Goal: Navigation & Orientation: Find specific page/section

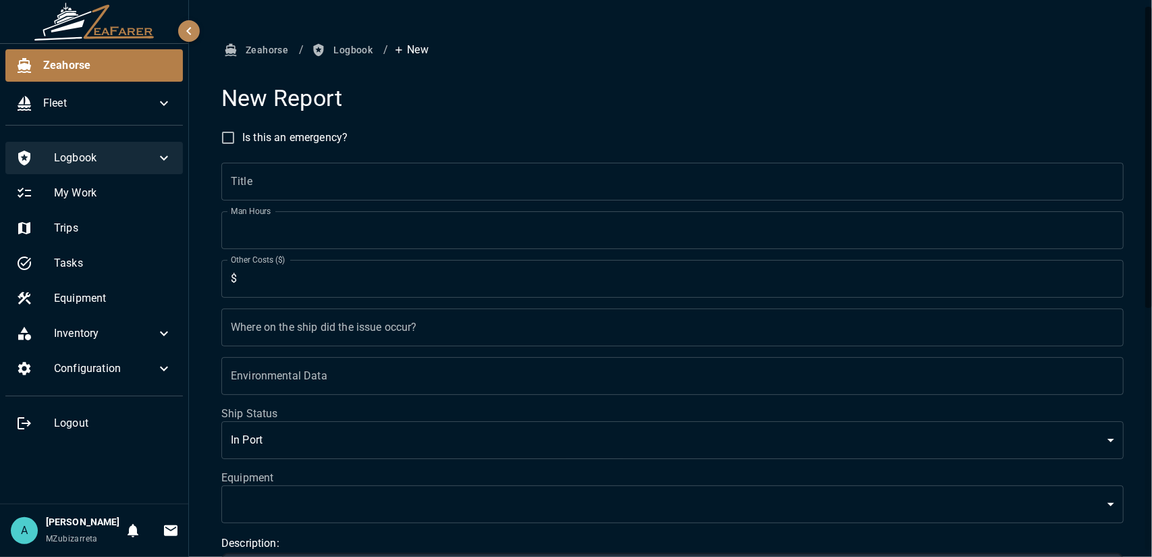
click at [159, 165] on icon at bounding box center [164, 158] width 16 height 16
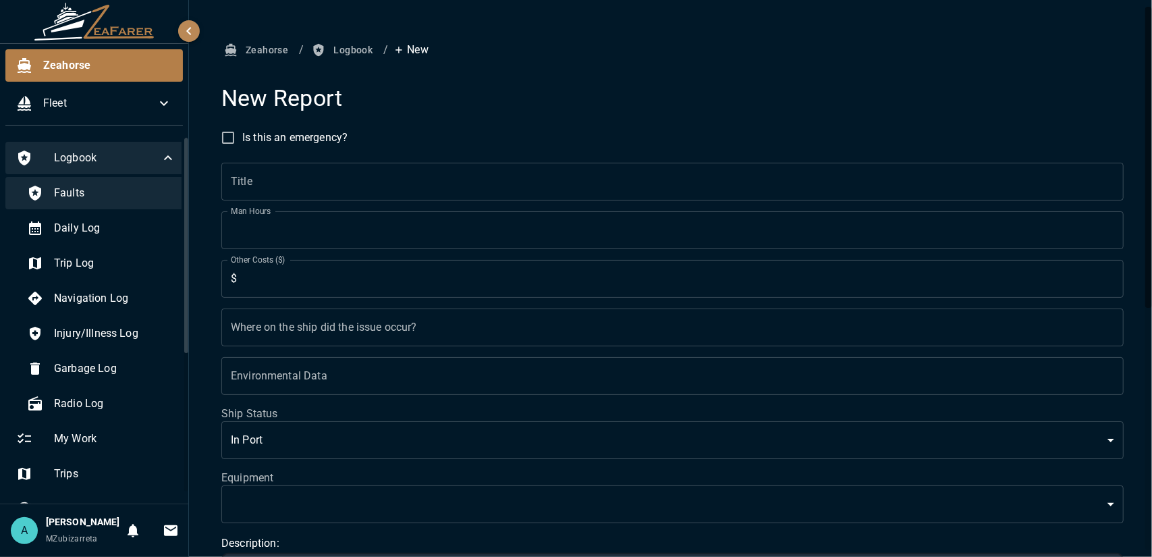
click at [148, 200] on span "Faults" at bounding box center [115, 193] width 122 height 16
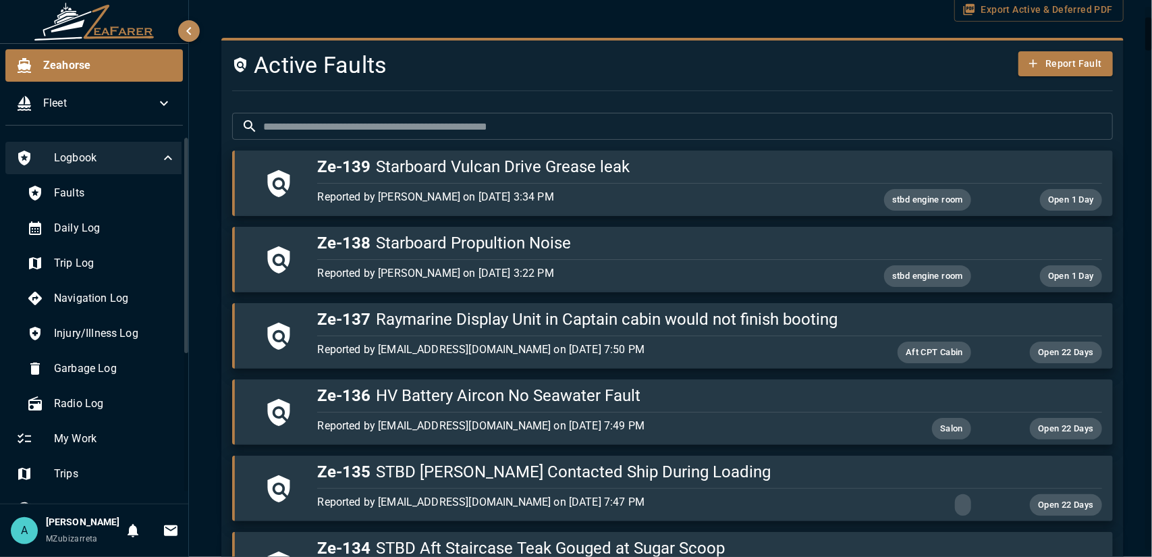
scroll to position [186, 0]
click at [1147, 295] on div at bounding box center [1148, 278] width 7 height 543
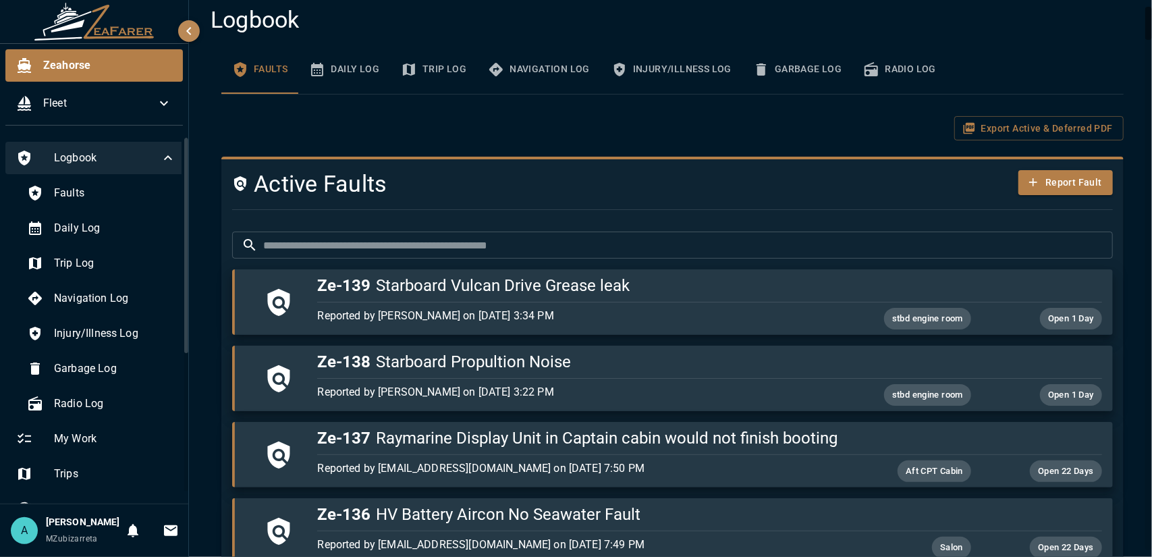
scroll to position [0, 0]
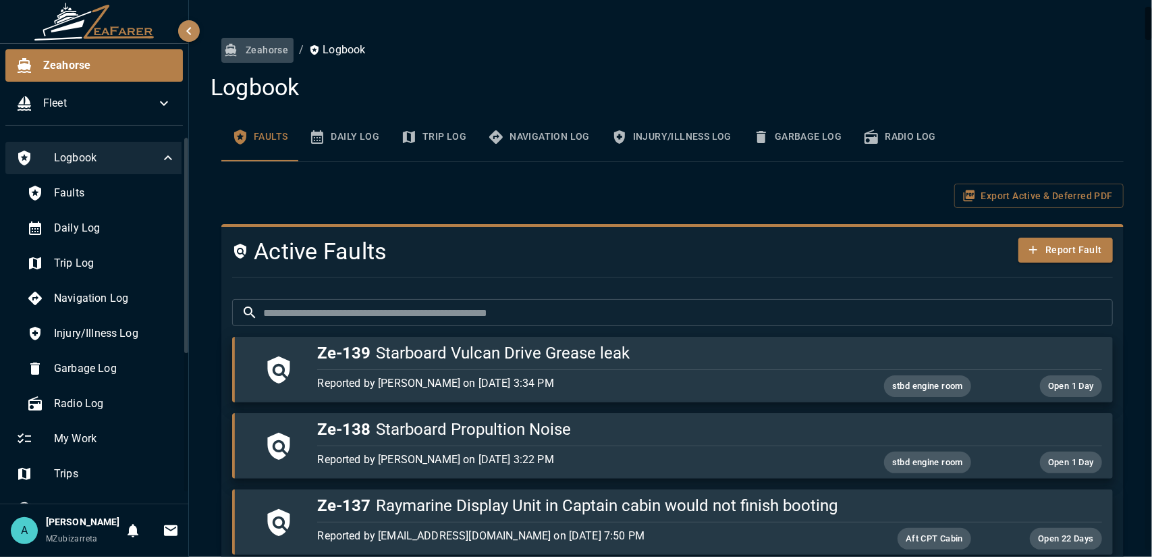
click at [273, 45] on button "Zeahorse" at bounding box center [257, 50] width 72 height 25
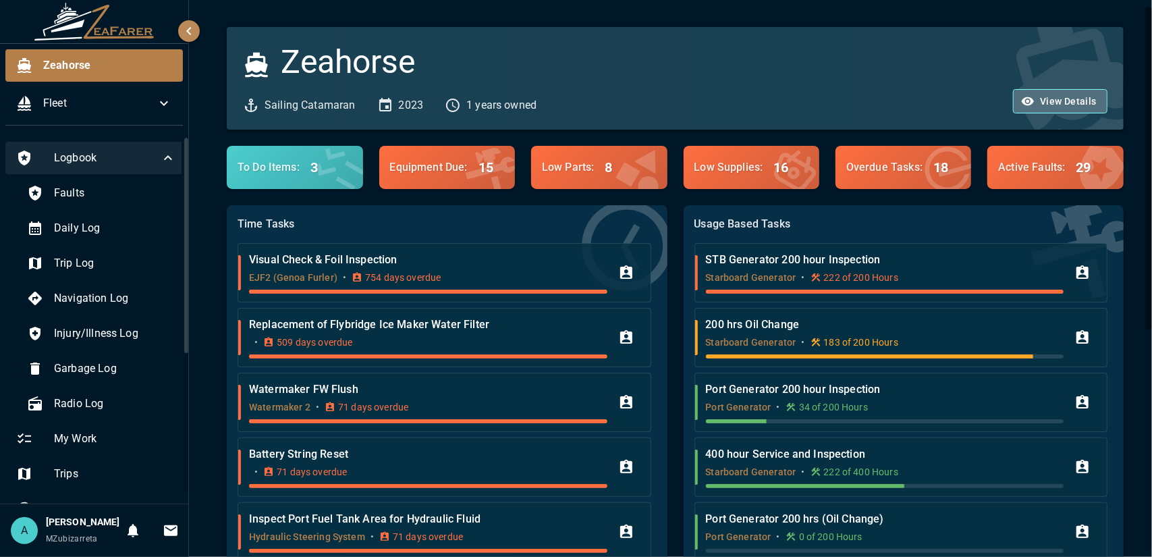
click at [1063, 96] on button "View Details" at bounding box center [1060, 101] width 94 height 25
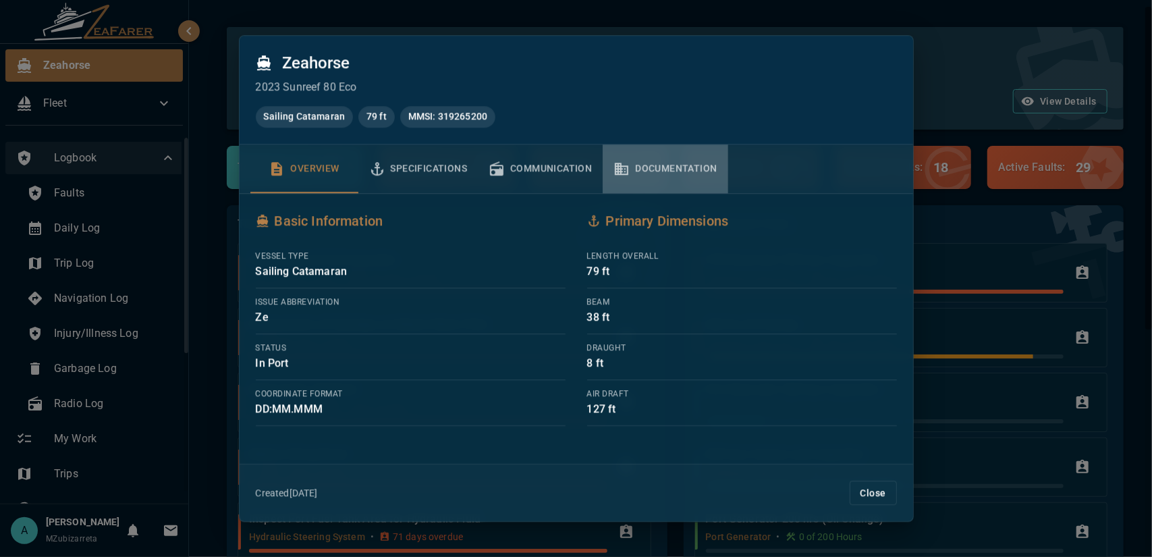
click at [658, 171] on button "Documentation" at bounding box center [664, 168] width 125 height 49
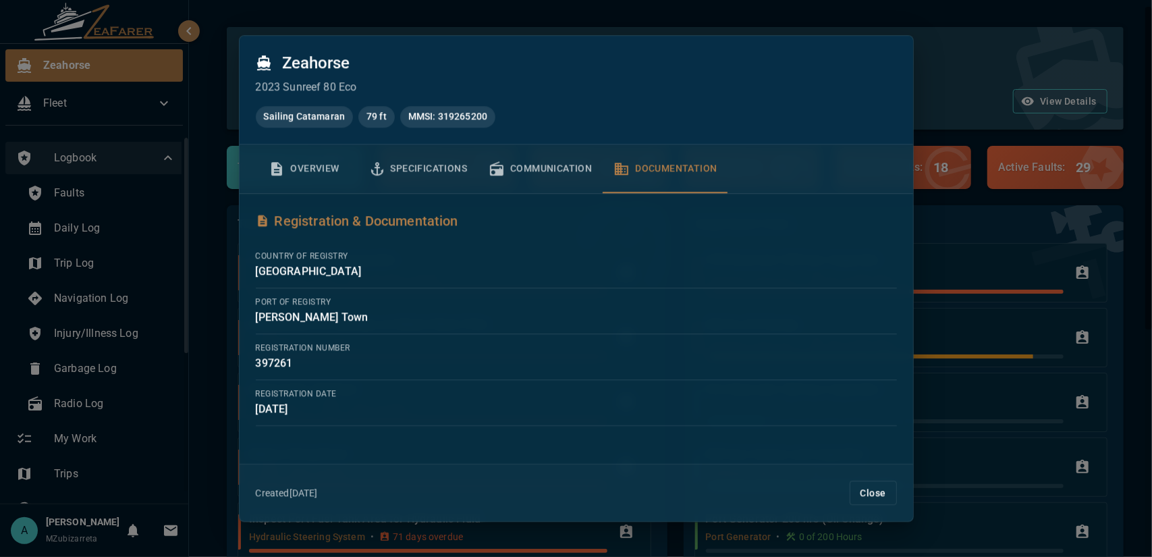
click at [511, 169] on button "Communication" at bounding box center [540, 168] width 125 height 49
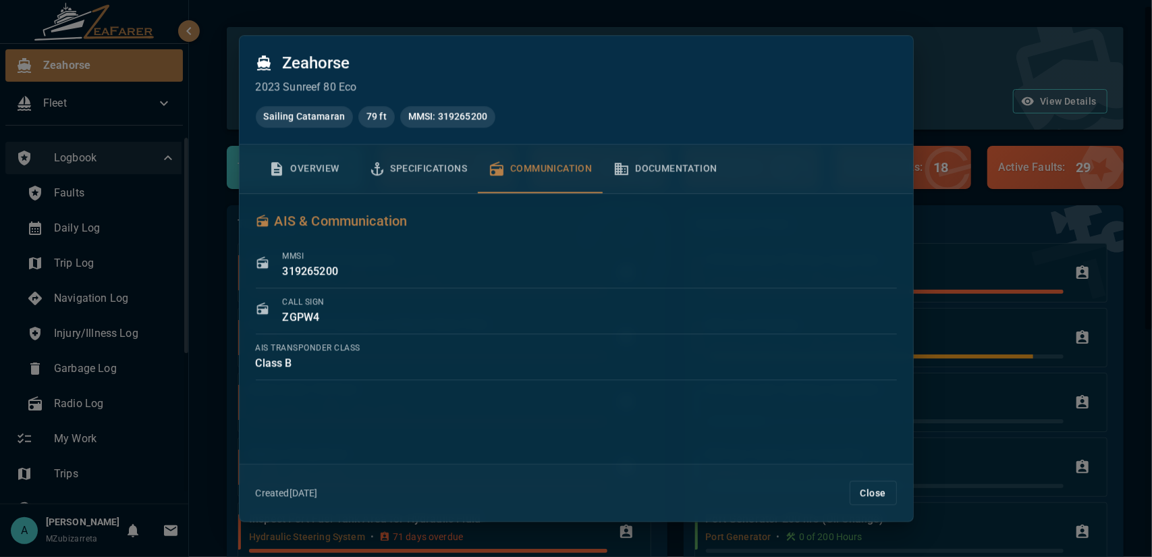
click at [436, 177] on button "Specifications" at bounding box center [418, 168] width 120 height 49
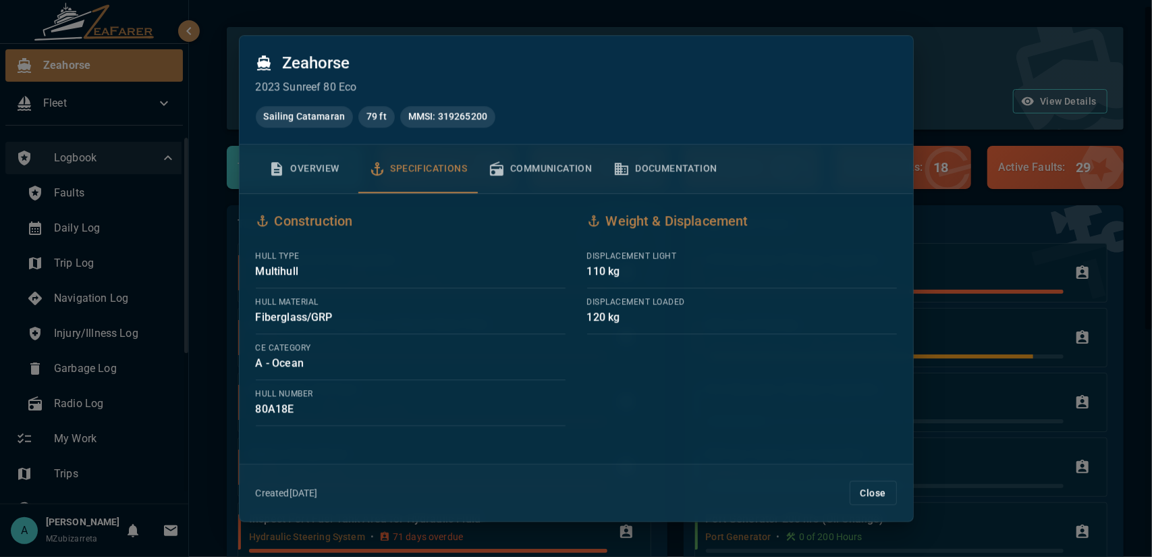
click at [297, 163] on button "Overview" at bounding box center [304, 168] width 108 height 49
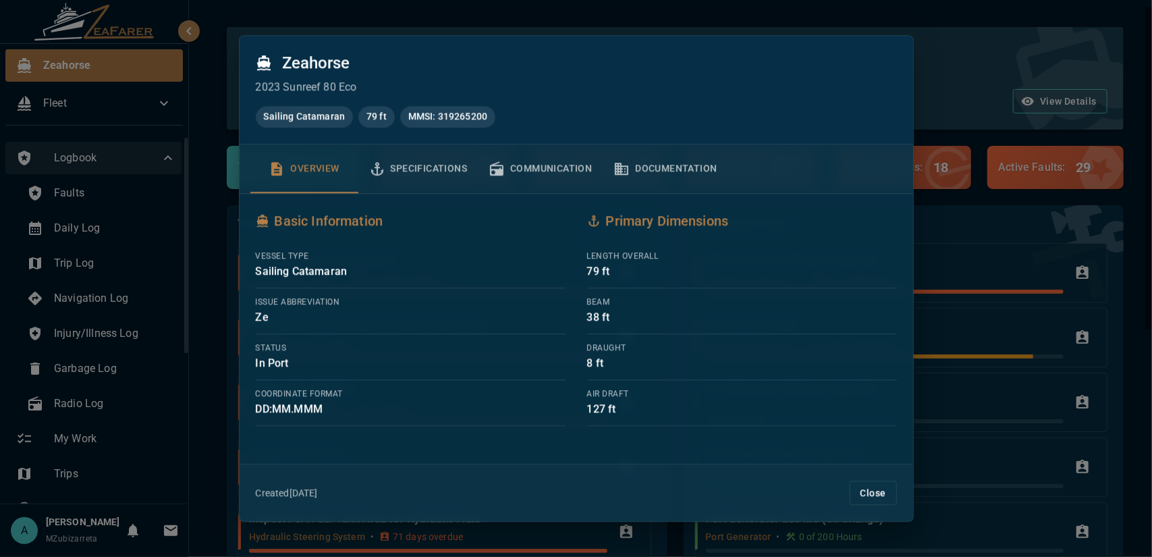
click at [942, 95] on div at bounding box center [576, 278] width 1152 height 557
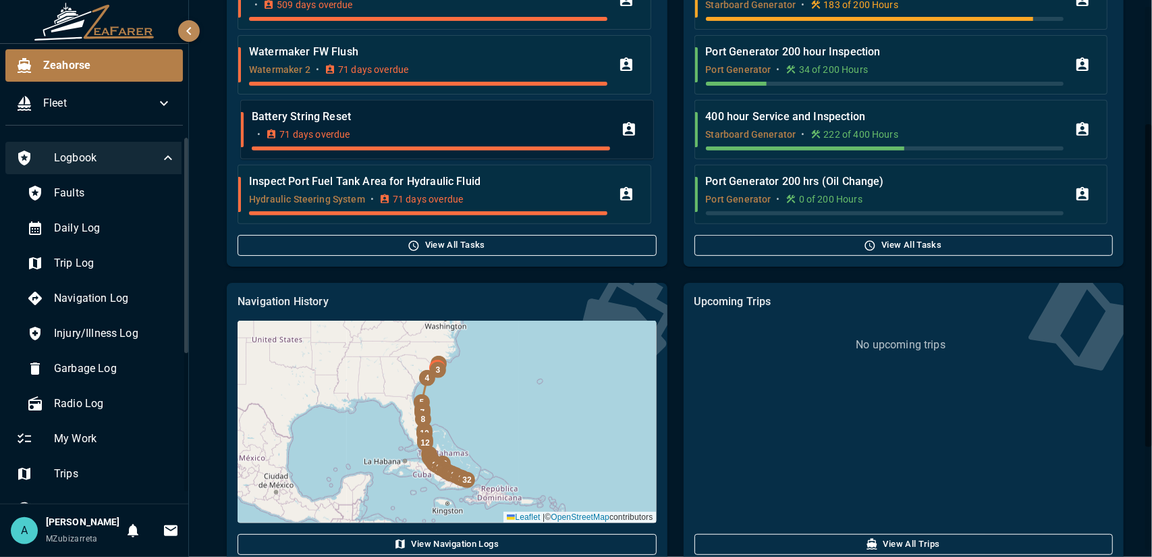
scroll to position [380, 0]
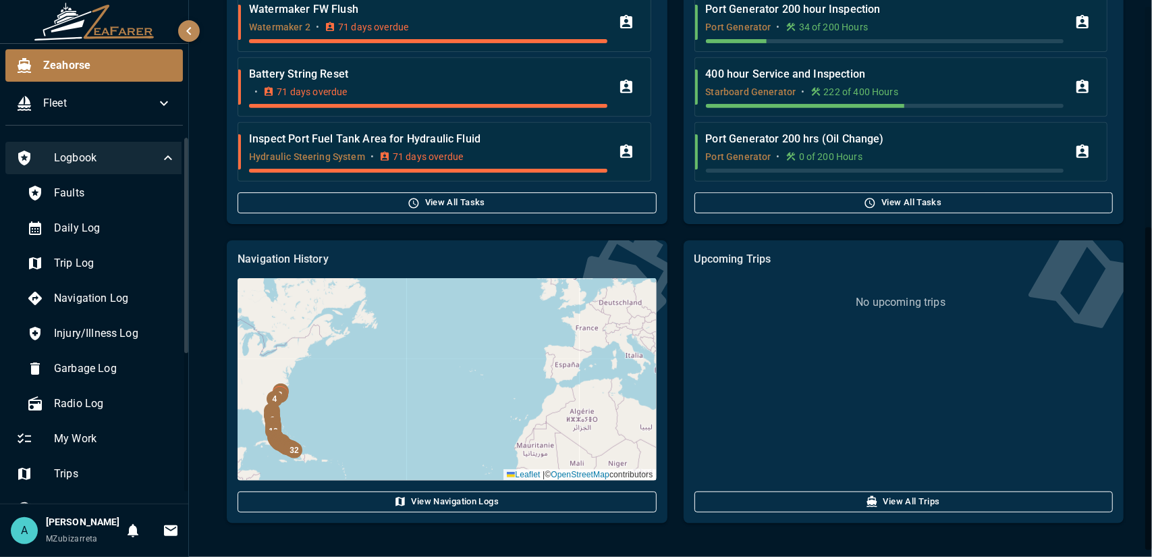
drag, startPoint x: 401, startPoint y: 400, endPoint x: 515, endPoint y: 347, distance: 125.8
click at [515, 347] on div "32 31 30 29 28 27 26 25 24 |" at bounding box center [446, 379] width 418 height 202
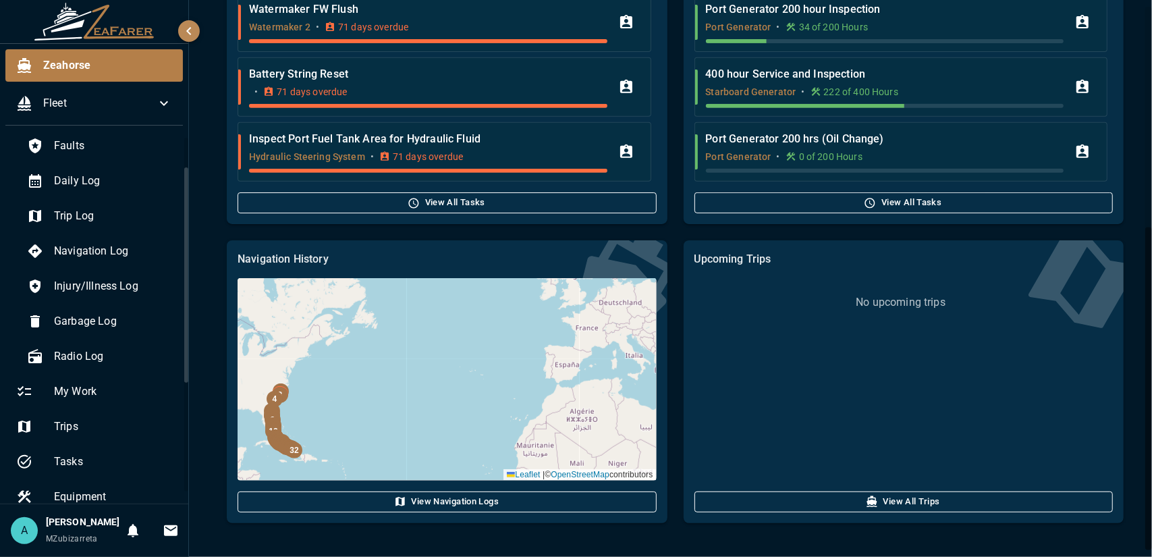
scroll to position [20, 0]
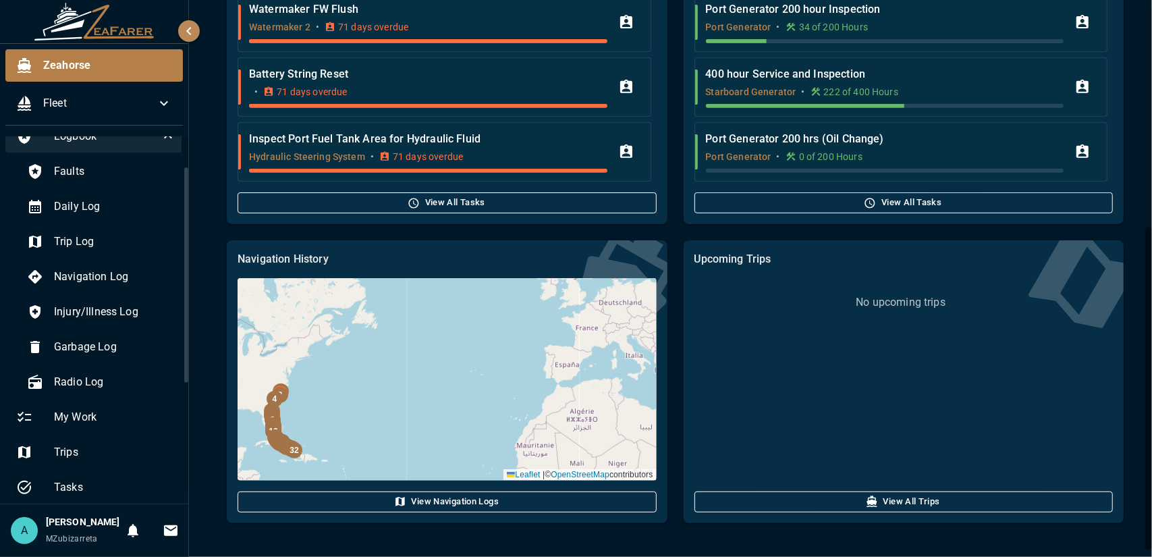
drag, startPoint x: 186, startPoint y: 334, endPoint x: 189, endPoint y: 345, distance: 11.8
click at [189, 346] on div "Zeahorse Fleet Logbook Faults Daily Log Trip Log Navigation Log Injury/Illness …" at bounding box center [576, 278] width 1152 height 557
click at [183, 343] on div "Logbook Faults Daily Log Trip Log Navigation Log Injury/Illness Log Garbage Log…" at bounding box center [94, 319] width 188 height 367
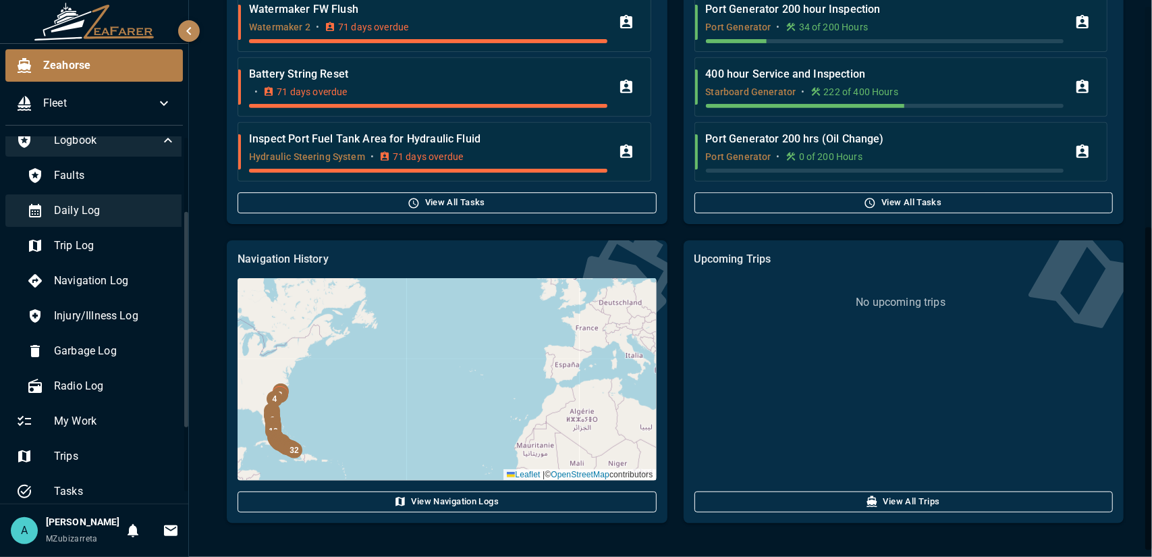
scroll to position [0, 0]
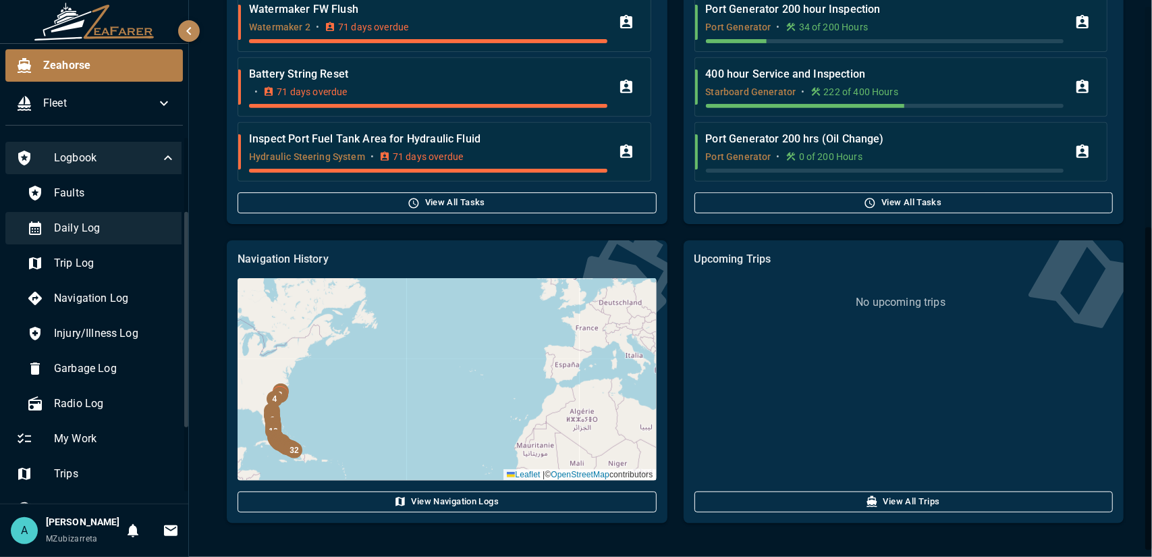
drag, startPoint x: 186, startPoint y: 283, endPoint x: 171, endPoint y: 229, distance: 55.3
click at [171, 229] on div "Logbook Faults Daily Log Trip Log Navigation Log Injury/Illness Log Garbage Log…" at bounding box center [94, 319] width 188 height 367
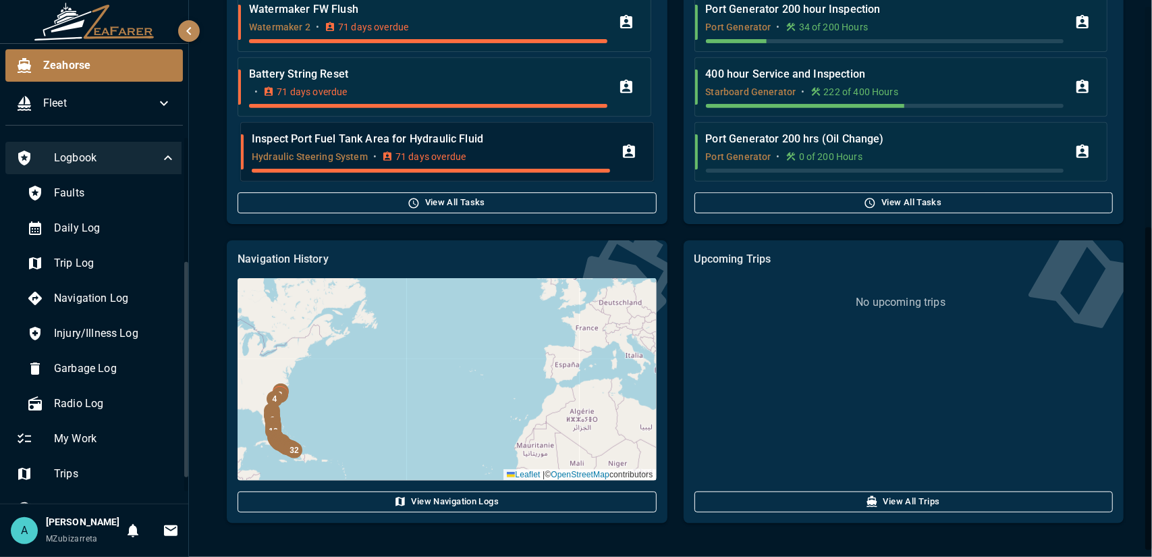
drag, startPoint x: 186, startPoint y: 233, endPoint x: 243, endPoint y: 139, distance: 109.6
click at [243, 139] on div "Zeahorse Fleet Logbook Faults Daily Log Trip Log Navigation Log Injury/Illness …" at bounding box center [576, 278] width 1152 height 557
click at [248, 167] on li "Inspect Port Fuel Tank Area for Hydraulic Fluid Hydraulic Steering System • 71 …" at bounding box center [446, 151] width 413 height 59
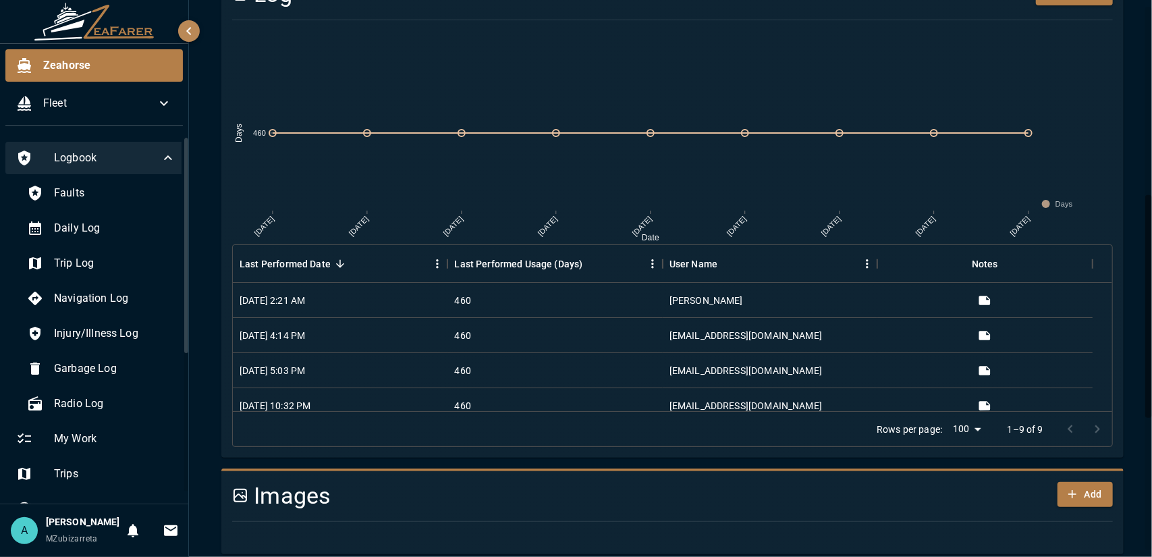
scroll to position [471, 0]
click at [95, 158] on span "Logbook" at bounding box center [107, 158] width 106 height 16
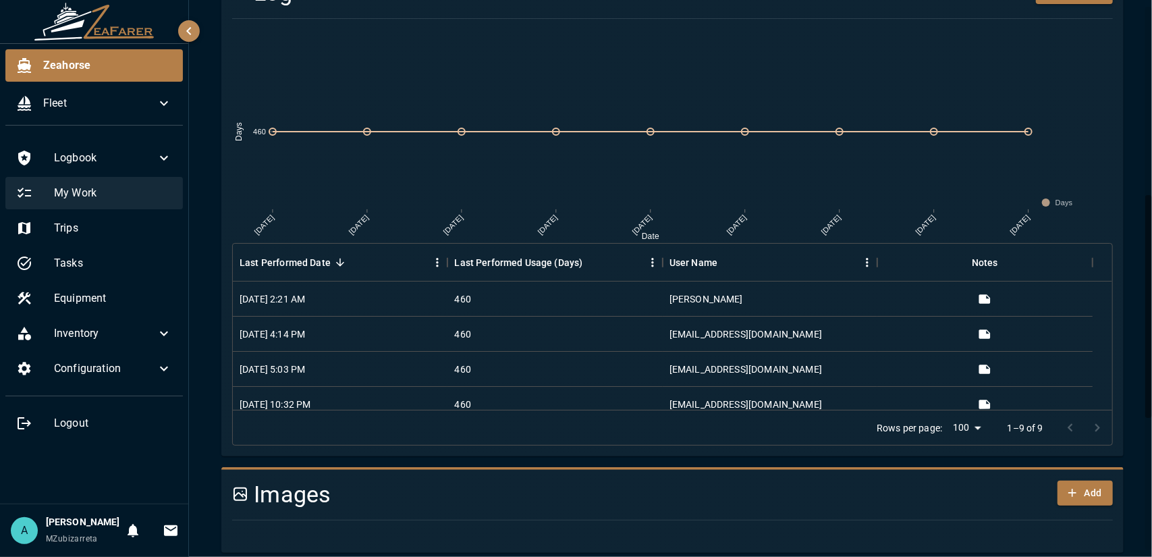
click at [104, 192] on span "My Work" at bounding box center [113, 193] width 118 height 16
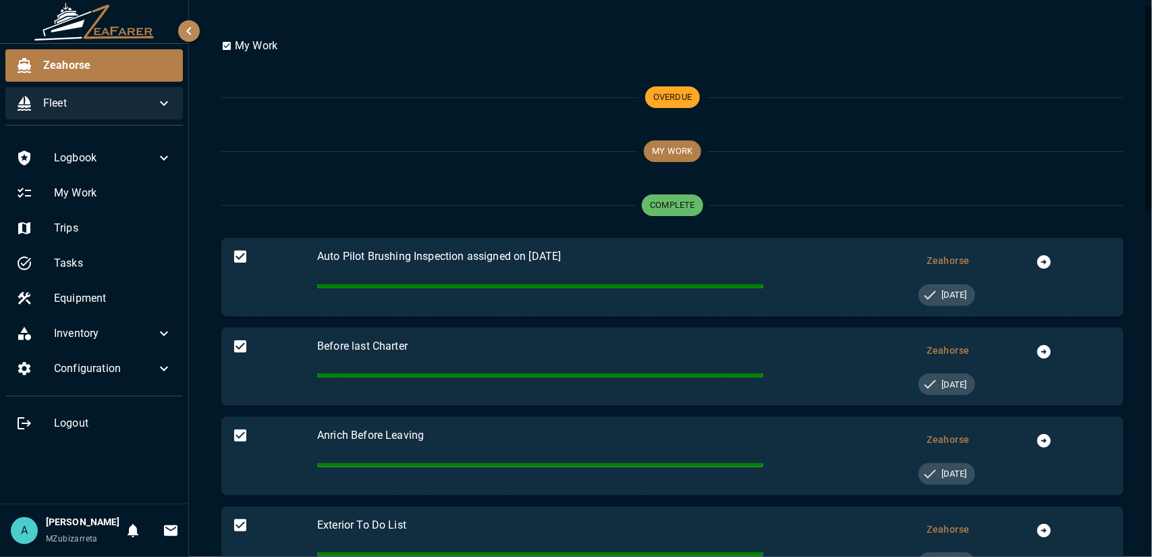
click at [79, 108] on span "Fleet" at bounding box center [99, 103] width 113 height 16
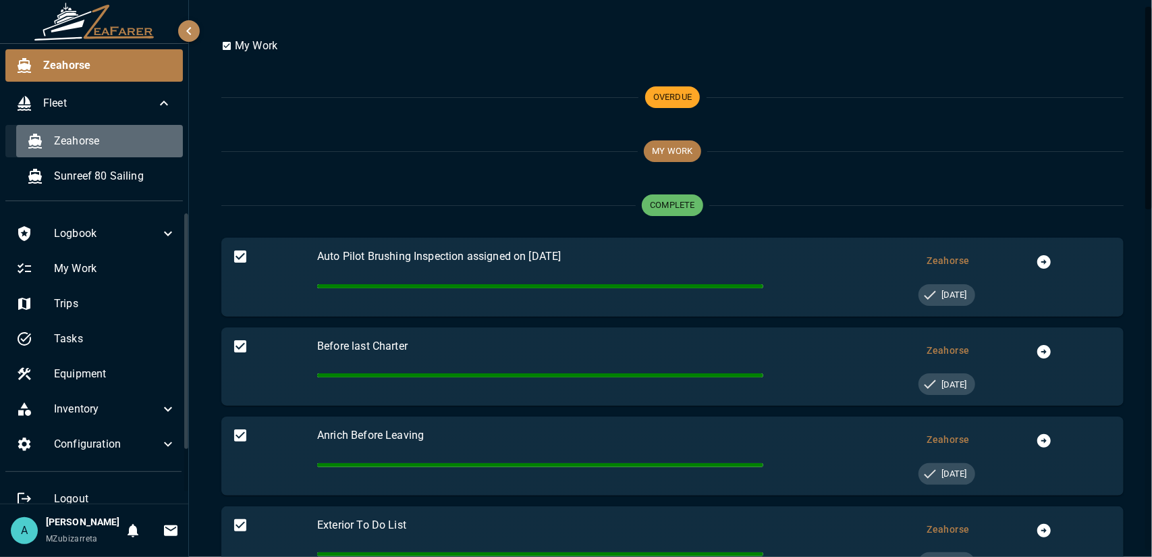
click at [84, 138] on span "Zeahorse" at bounding box center [113, 141] width 118 height 16
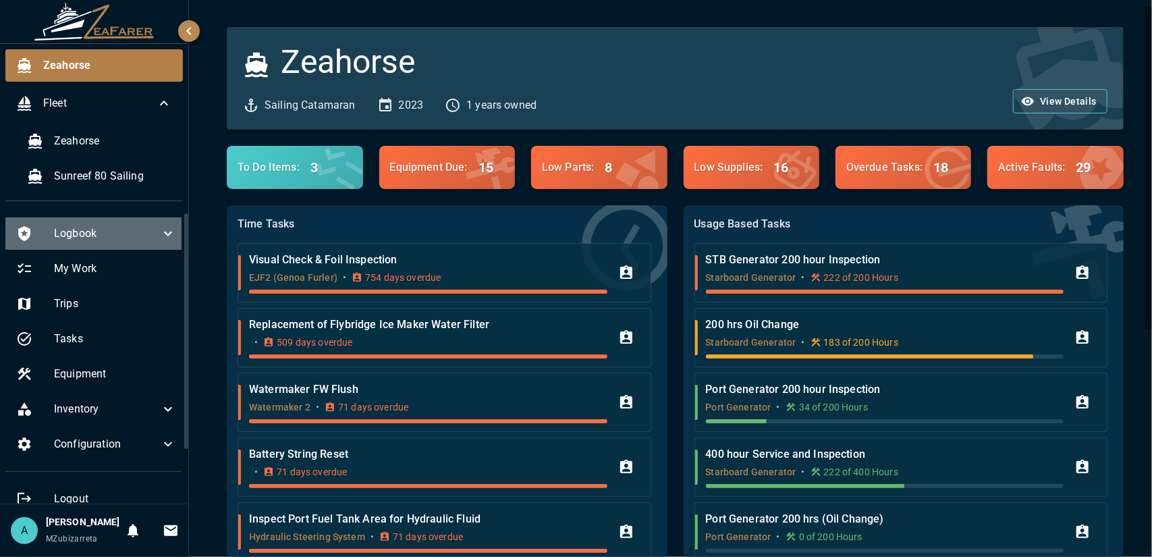
click at [160, 237] on icon at bounding box center [168, 233] width 16 height 16
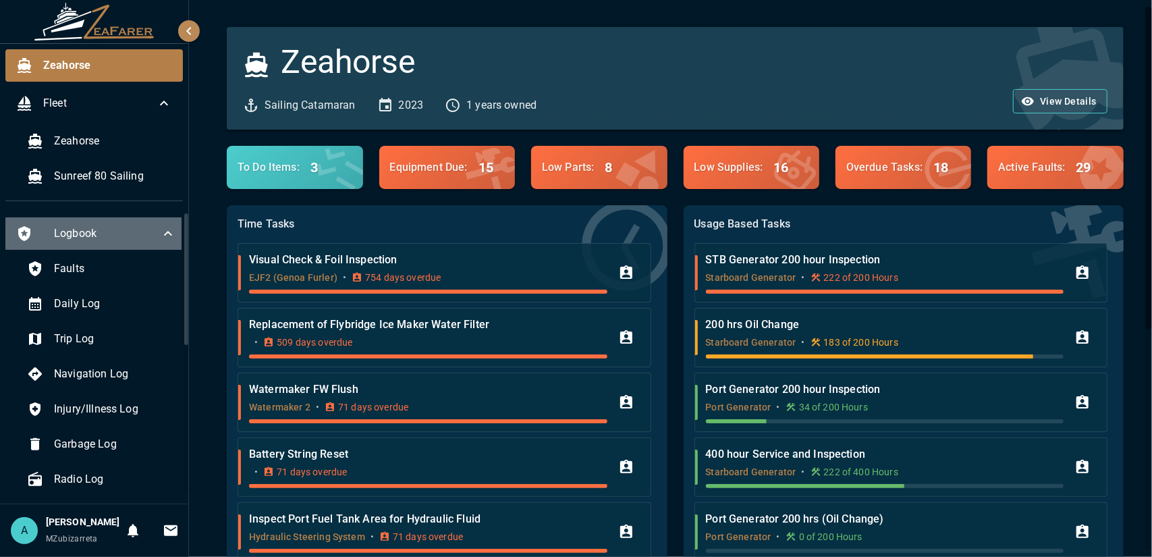
click at [160, 237] on icon at bounding box center [168, 233] width 16 height 16
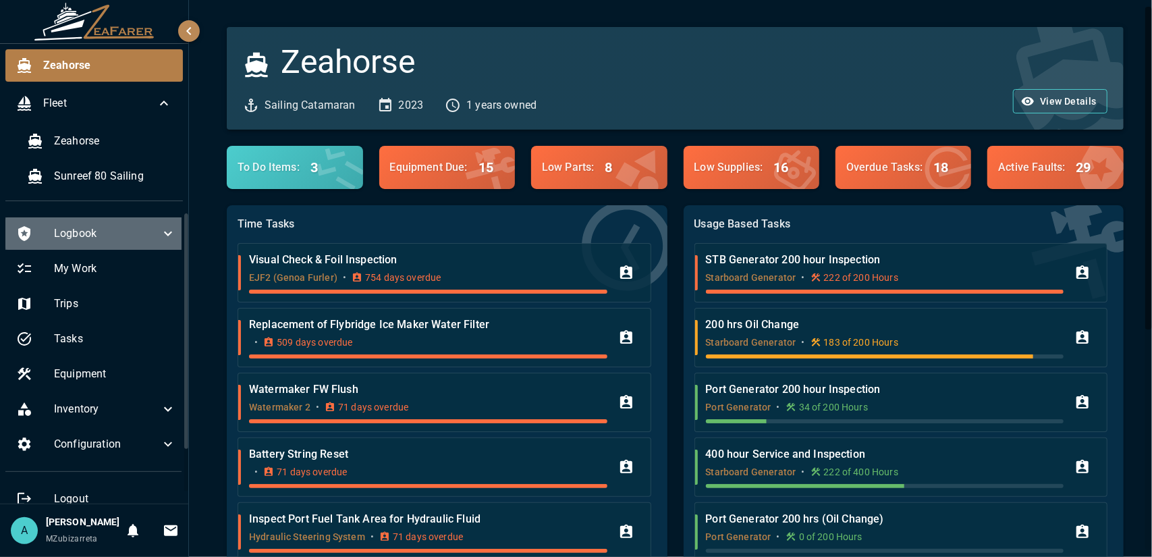
click at [160, 237] on icon at bounding box center [168, 233] width 16 height 16
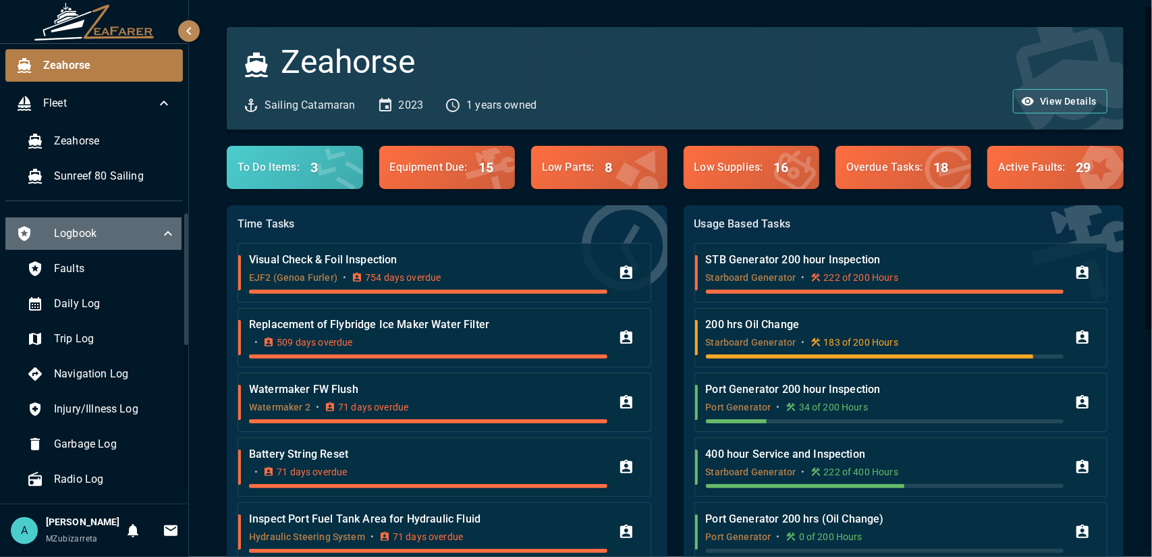
drag, startPoint x: 150, startPoint y: 237, endPoint x: 192, endPoint y: 271, distance: 53.2
click at [192, 271] on div "Zeahorse Fleet Zeahorse Sunreef 80 Sailing Logbook Faults Daily Log Trip Log Na…" at bounding box center [576, 278] width 1152 height 557
click at [169, 239] on div "Logbook" at bounding box center [95, 233] width 181 height 32
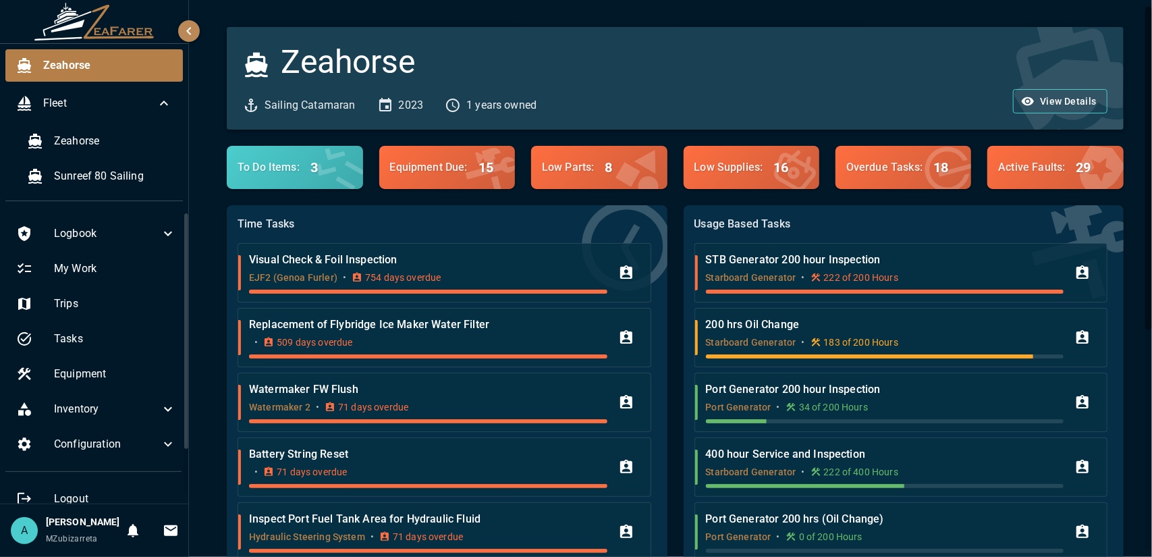
click at [188, 252] on div "Zeahorse Fleet Zeahorse Sunreef 80 Sailing Logbook My Work Trips Tasks Equipmen…" at bounding box center [94, 278] width 189 height 557
drag, startPoint x: 188, startPoint y: 243, endPoint x: 260, endPoint y: 68, distance: 189.0
click at [260, 68] on div "Zeahorse Fleet Zeahorse Sunreef 80 Sailing Logbook My Work Trips Tasks Equipmen…" at bounding box center [576, 278] width 1152 height 557
click at [188, 237] on div "Logbook My Work Trips Tasks Equipment Inventory Configuration Logout" at bounding box center [94, 357] width 188 height 291
drag, startPoint x: 188, startPoint y: 237, endPoint x: 213, endPoint y: 146, distance: 94.0
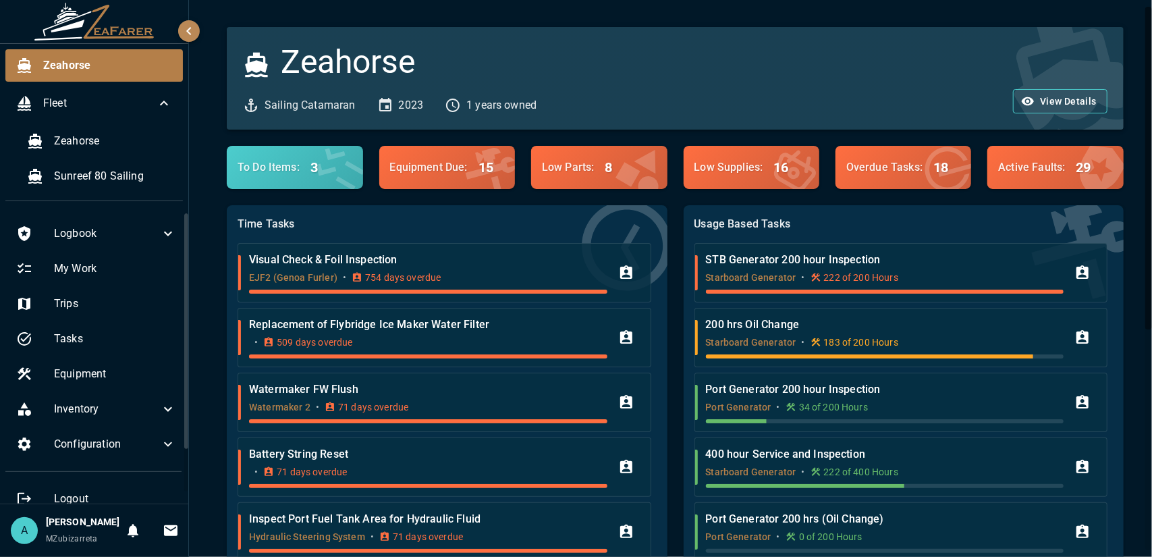
click at [210, 152] on div "Zeahorse Fleet Zeahorse Sunreef 80 Sailing Logbook My Work Trips Tasks Equipmen…" at bounding box center [576, 278] width 1152 height 557
drag, startPoint x: 186, startPoint y: 238, endPoint x: 164, endPoint y: 175, distance: 67.2
click at [164, 175] on div "Zeahorse Fleet Zeahorse Sunreef 80 Sailing Logbook My Work Trips Tasks Equipmen…" at bounding box center [94, 278] width 189 height 557
drag, startPoint x: 188, startPoint y: 231, endPoint x: 192, endPoint y: 202, distance: 29.3
click at [192, 202] on div "Zeahorse Fleet Zeahorse Sunreef 80 Sailing Logbook My Work Trips Tasks Equipmen…" at bounding box center [576, 278] width 1152 height 557
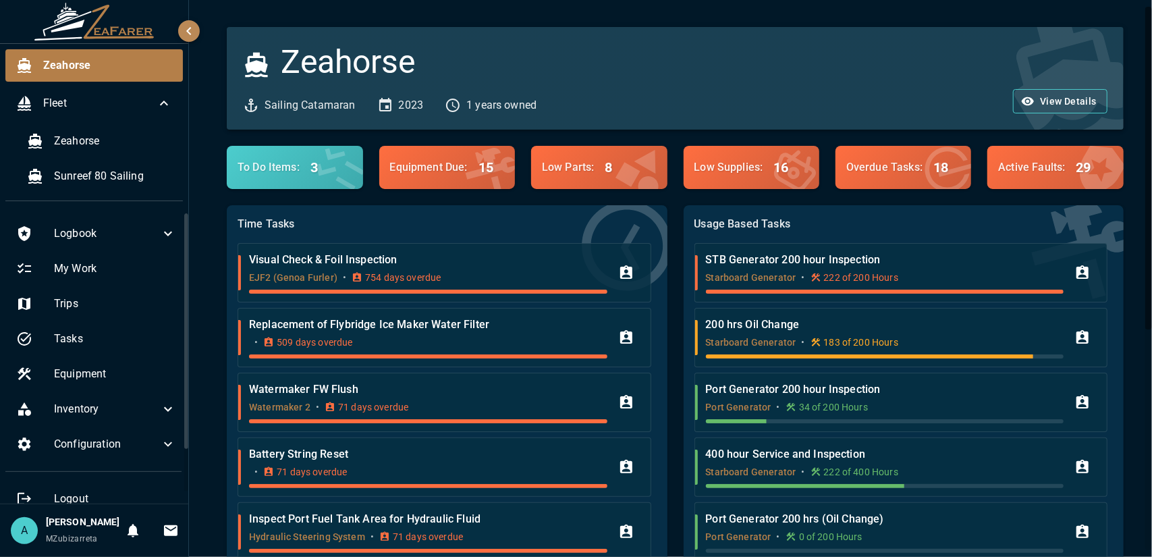
drag, startPoint x: 184, startPoint y: 226, endPoint x: 270, endPoint y: 80, distance: 169.0
click at [270, 80] on div "Zeahorse Fleet Zeahorse Sunreef 80 Sailing Logbook My Work Trips Tasks Equipmen…" at bounding box center [576, 278] width 1152 height 557
drag, startPoint x: 186, startPoint y: 281, endPoint x: 213, endPoint y: 249, distance: 41.6
click at [213, 249] on div "Zeahorse Fleet Zeahorse Sunreef 80 Sailing Logbook My Work Trips Tasks Equipmen…" at bounding box center [576, 278] width 1152 height 557
drag, startPoint x: 187, startPoint y: 245, endPoint x: 220, endPoint y: 213, distance: 46.3
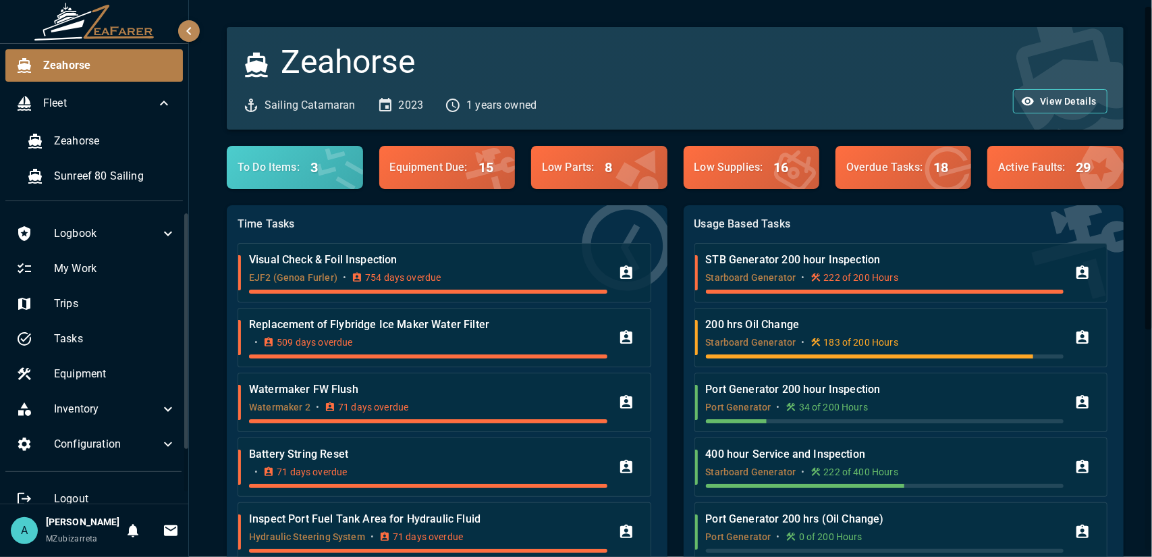
click at [220, 213] on div "Zeahorse Fleet Zeahorse Sunreef 80 Sailing Logbook My Work Trips Tasks Equipmen…" at bounding box center [576, 278] width 1152 height 557
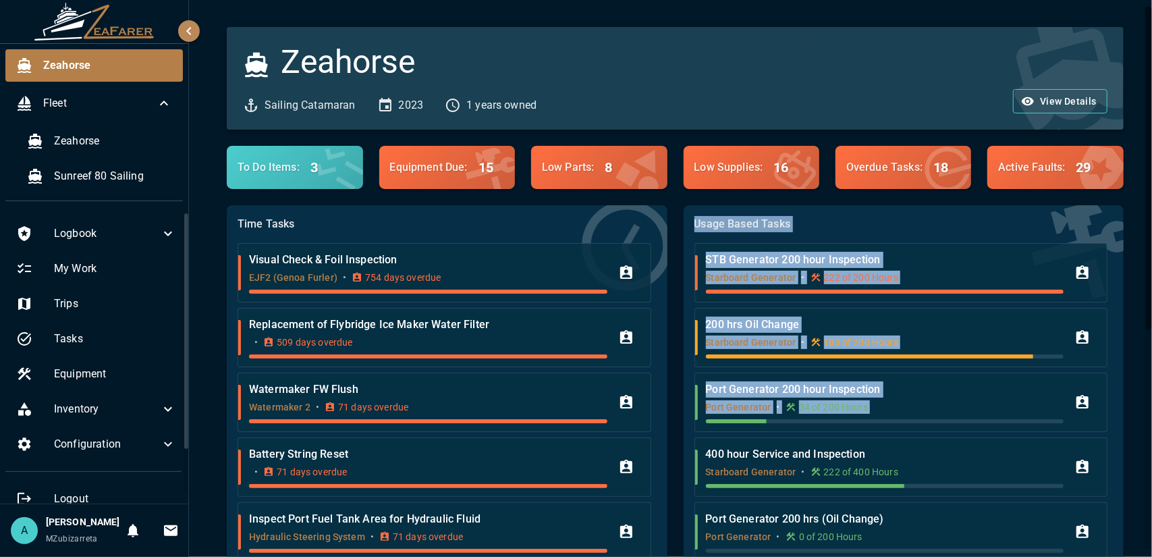
click at [684, 483] on div "Usage Based Tasks STB Generator 200 hour Inspection Starboard Generator • 222 o…" at bounding box center [903, 404] width 440 height 399
click at [676, 289] on div "Usage Based Tasks STB Generator 200 hour Inspection Starboard Generator • 222 o…" at bounding box center [895, 396] width 456 height 415
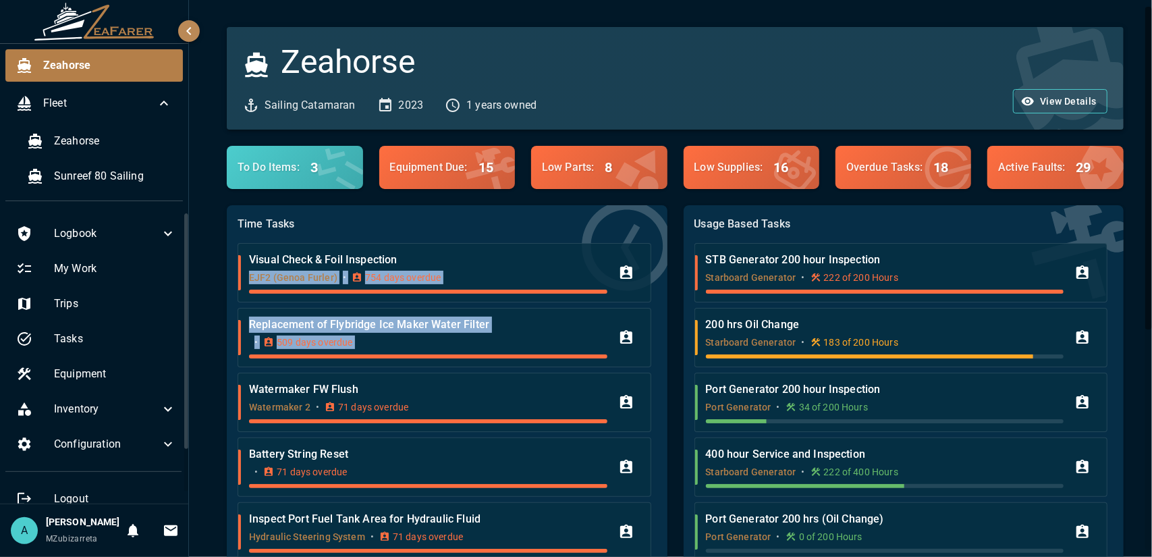
drag, startPoint x: 214, startPoint y: 283, endPoint x: 651, endPoint y: 319, distance: 438.7
click at [651, 319] on div "Time Tasks Visual Check & Foil Inspection EJF2 (Genoa Furler) • 754 days overdu…" at bounding box center [438, 396] width 456 height 415
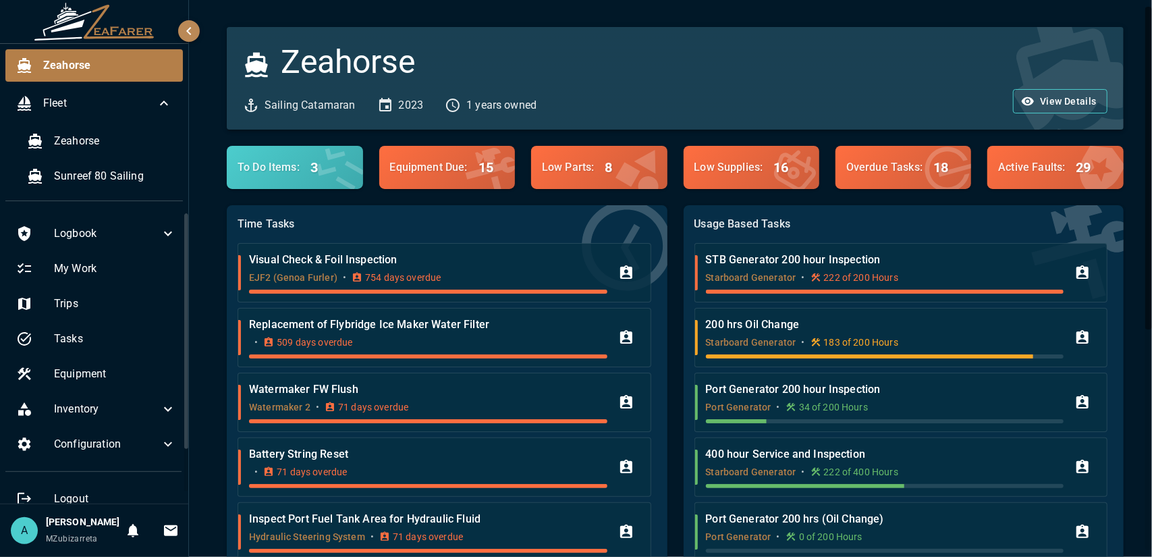
click at [667, 326] on div "Usage Based Tasks STB Generator 200 hour Inspection Starboard Generator • 222 o…" at bounding box center [895, 396] width 456 height 415
